Goal: Information Seeking & Learning: Learn about a topic

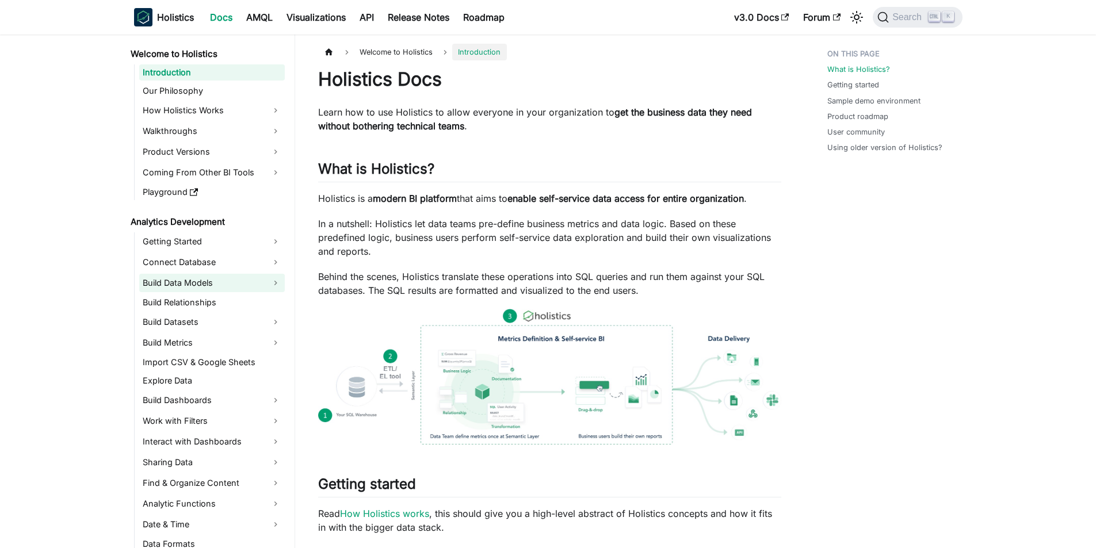
click at [191, 284] on link "Build Data Models" at bounding box center [212, 283] width 146 height 18
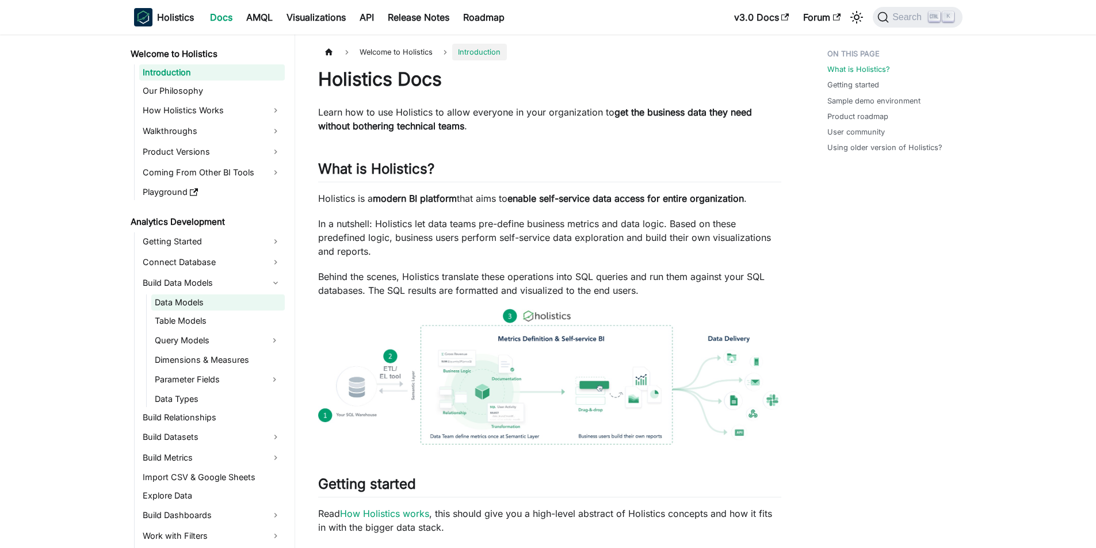
click at [190, 300] on link "Data Models" at bounding box center [217, 303] width 133 height 16
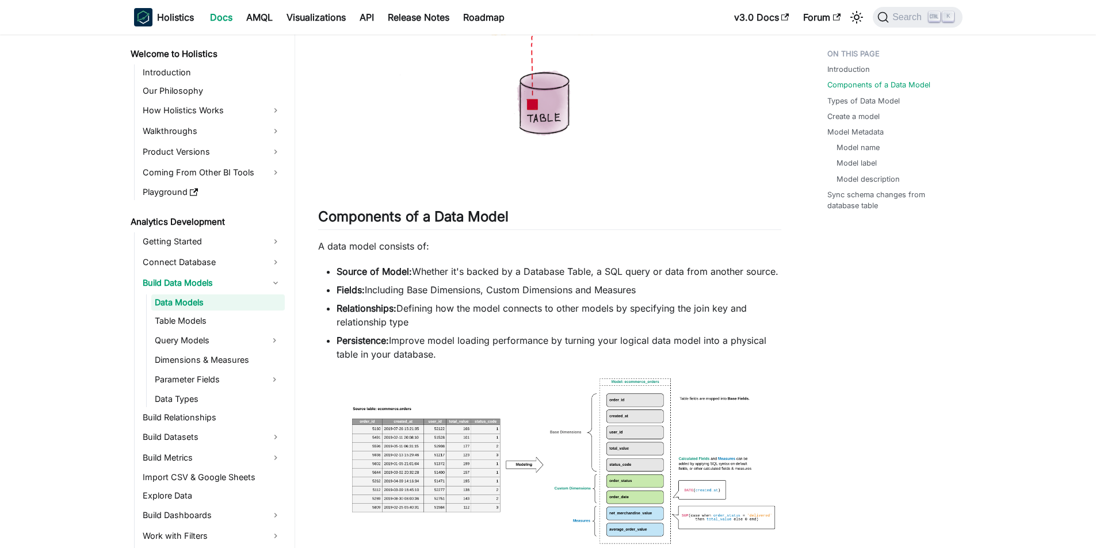
scroll to position [575, 0]
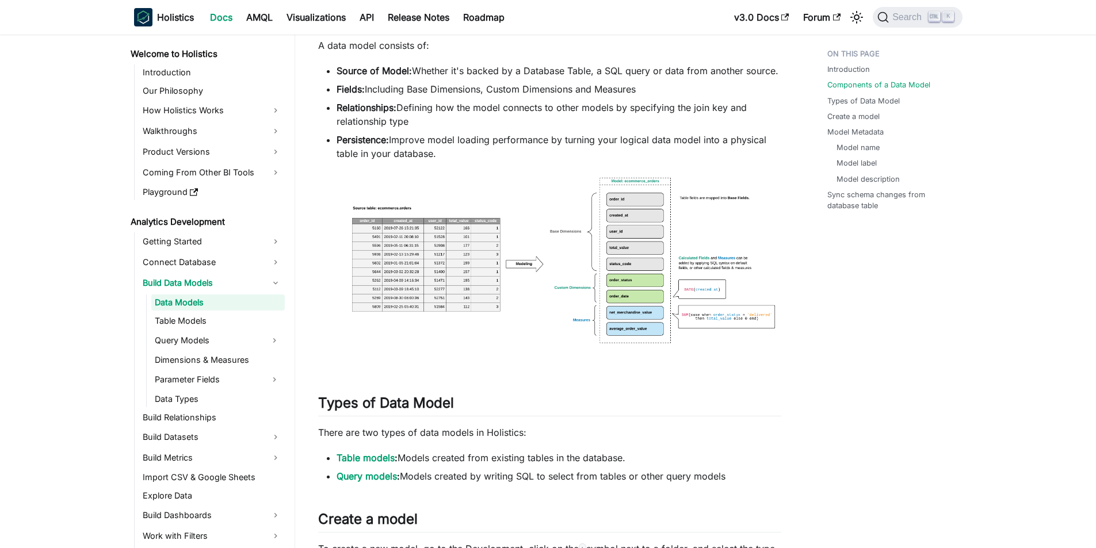
click at [464, 151] on li "Persistence: Improve model loading performance by turning your logical data mod…" at bounding box center [559, 147] width 445 height 28
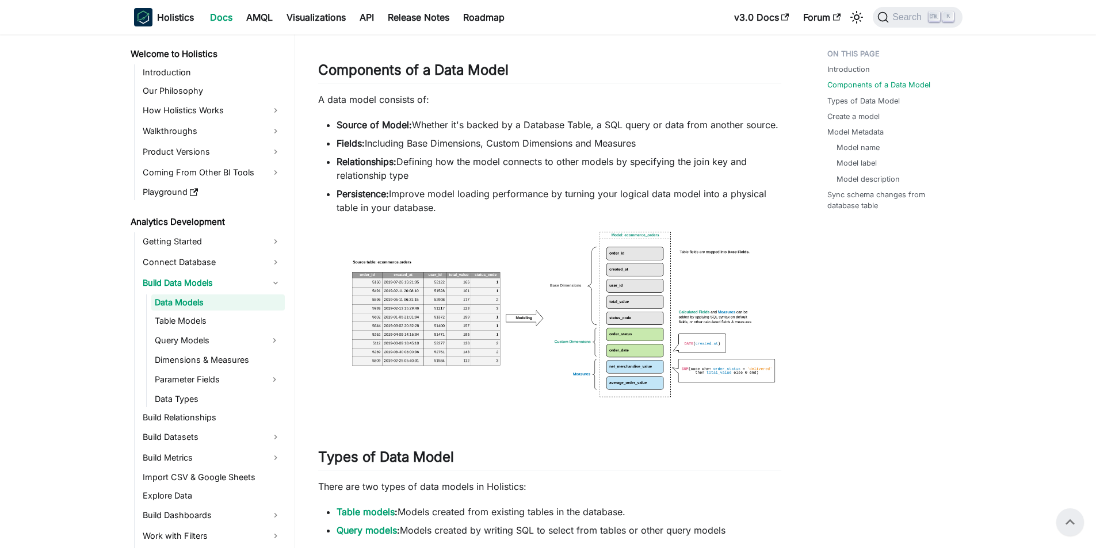
scroll to position [518, 0]
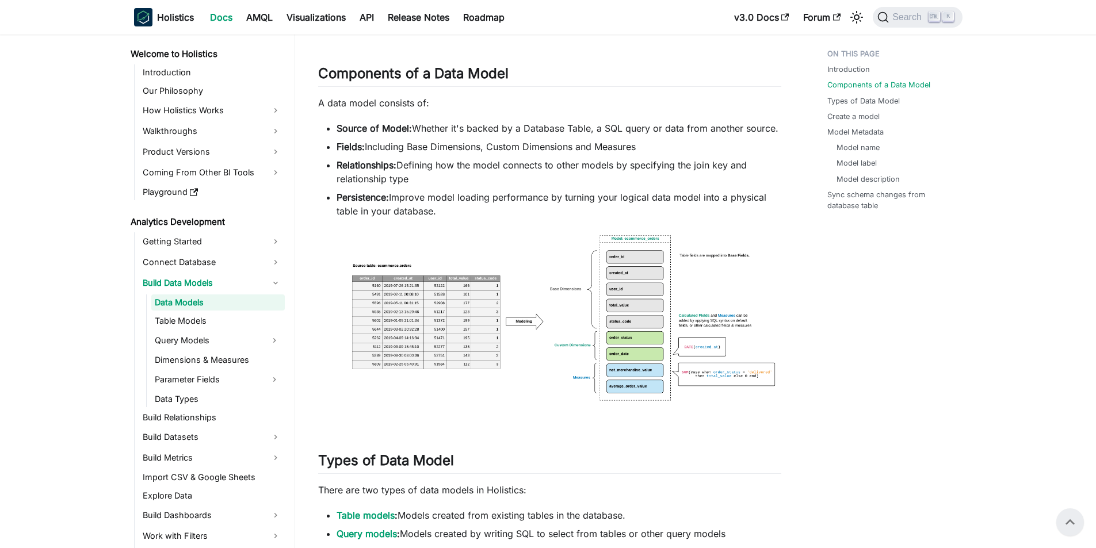
drag, startPoint x: 413, startPoint y: 128, endPoint x: 777, endPoint y: 132, distance: 364.3
click at [777, 132] on li "Source of Model: Whether it's backed by a Database Table, a SQL query or data f…" at bounding box center [559, 128] width 445 height 14
click at [438, 140] on li "Fields: Including Base Dimensions, Custom Dimensions and Measures" at bounding box center [559, 147] width 445 height 14
click at [413, 147] on li "Fields: Including Base Dimensions, Custom Dimensions and Measures" at bounding box center [559, 147] width 445 height 14
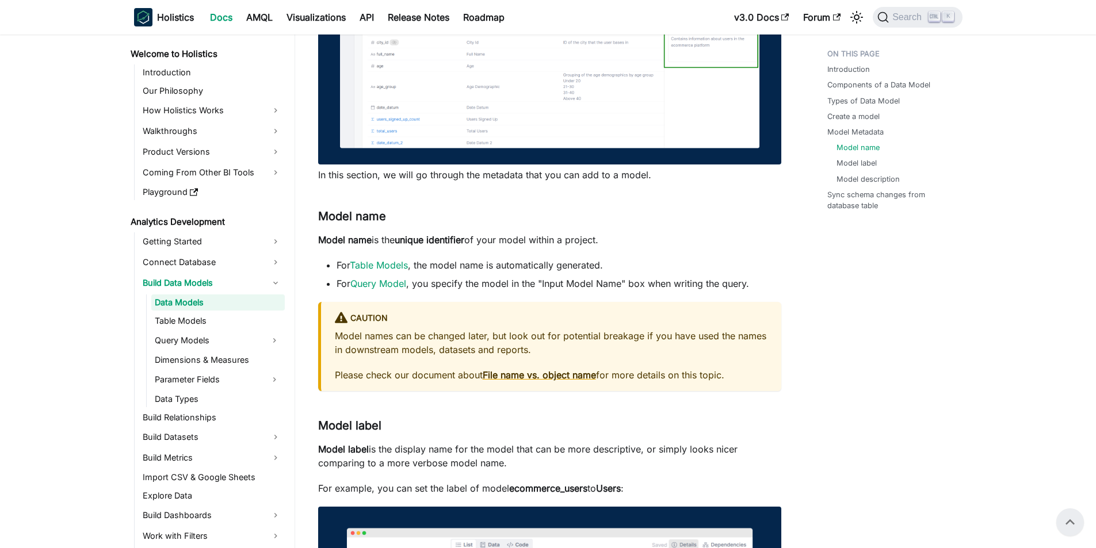
scroll to position [1841, 0]
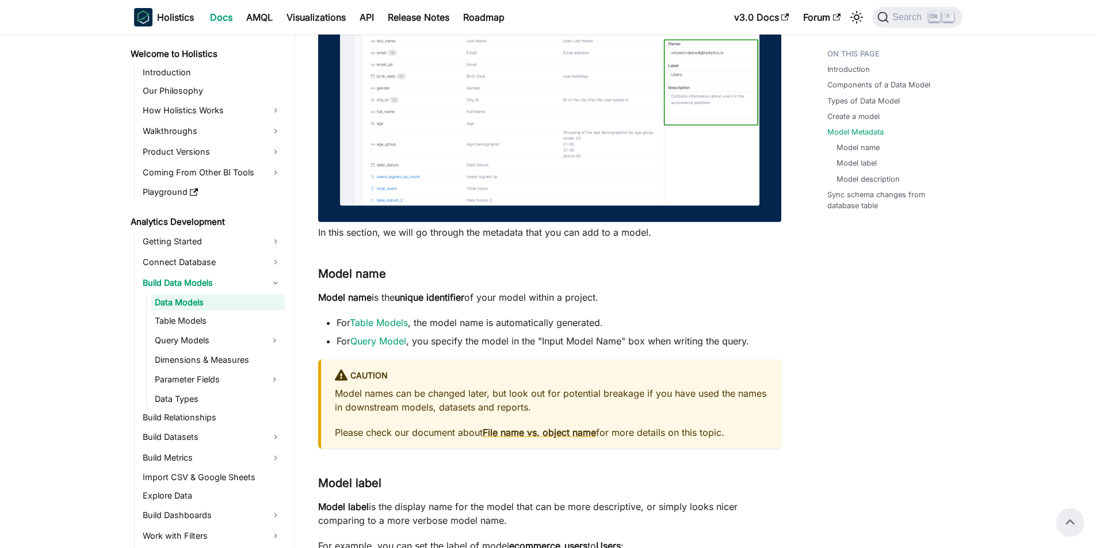
click at [567, 299] on p "Model name is the unique identifier of your model within a project." at bounding box center [549, 298] width 463 height 14
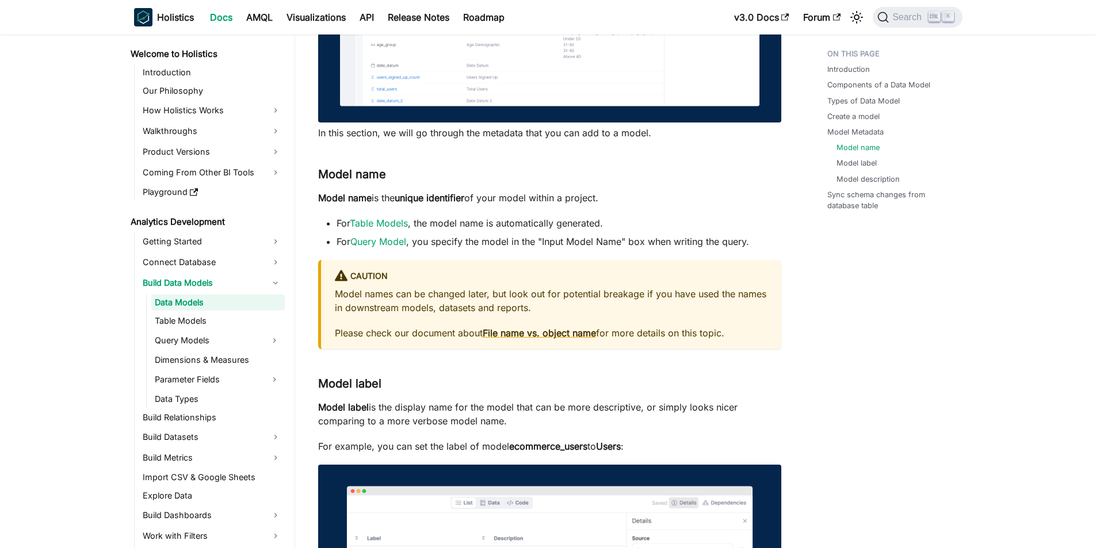
scroll to position [1956, 0]
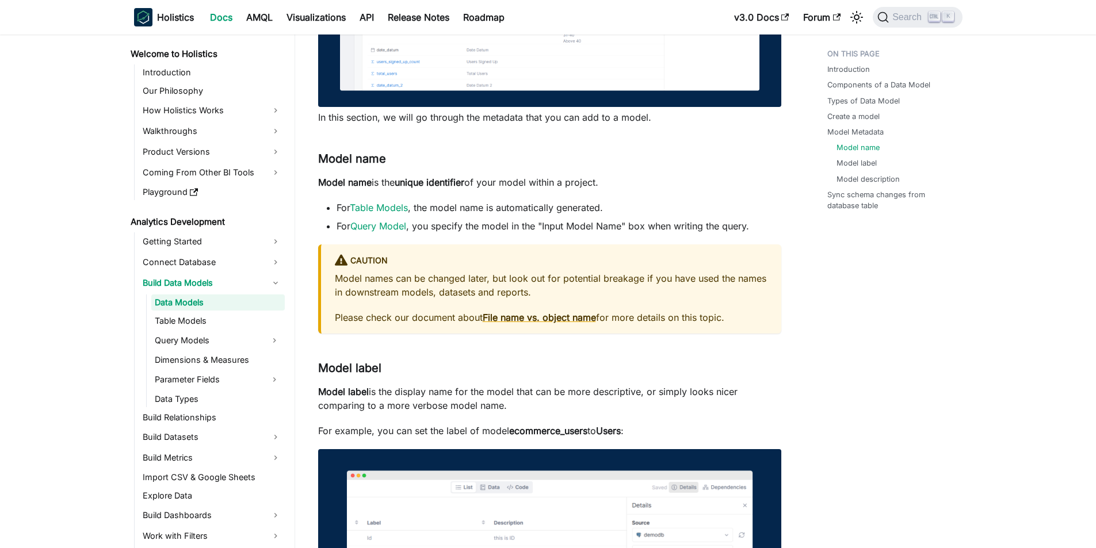
click at [517, 387] on p "Model label is the display name for the model that can be more descriptive, or …" at bounding box center [549, 399] width 463 height 28
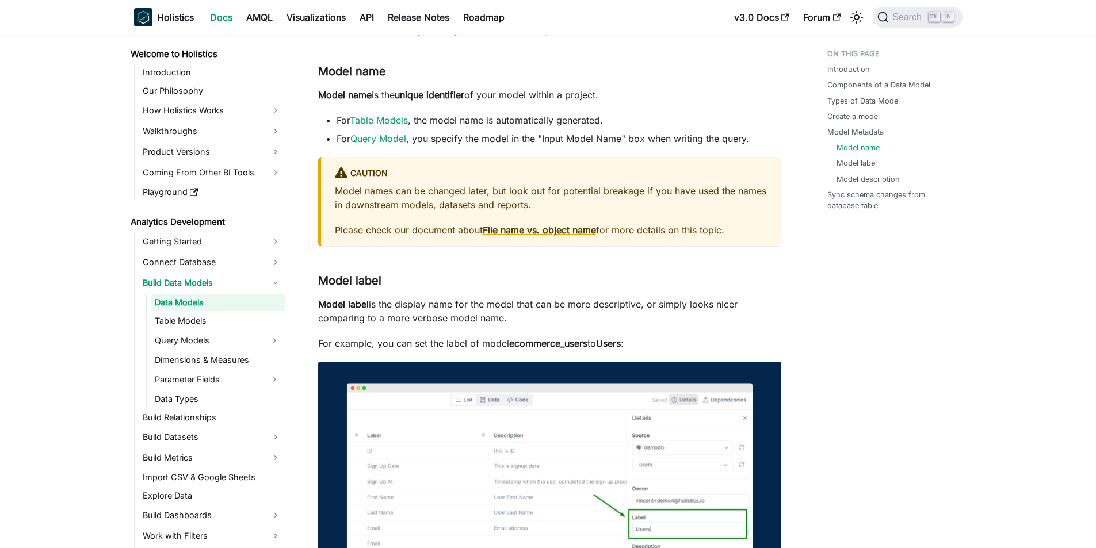
scroll to position [2072, 0]
